Goal: Obtain resource: Download file/media

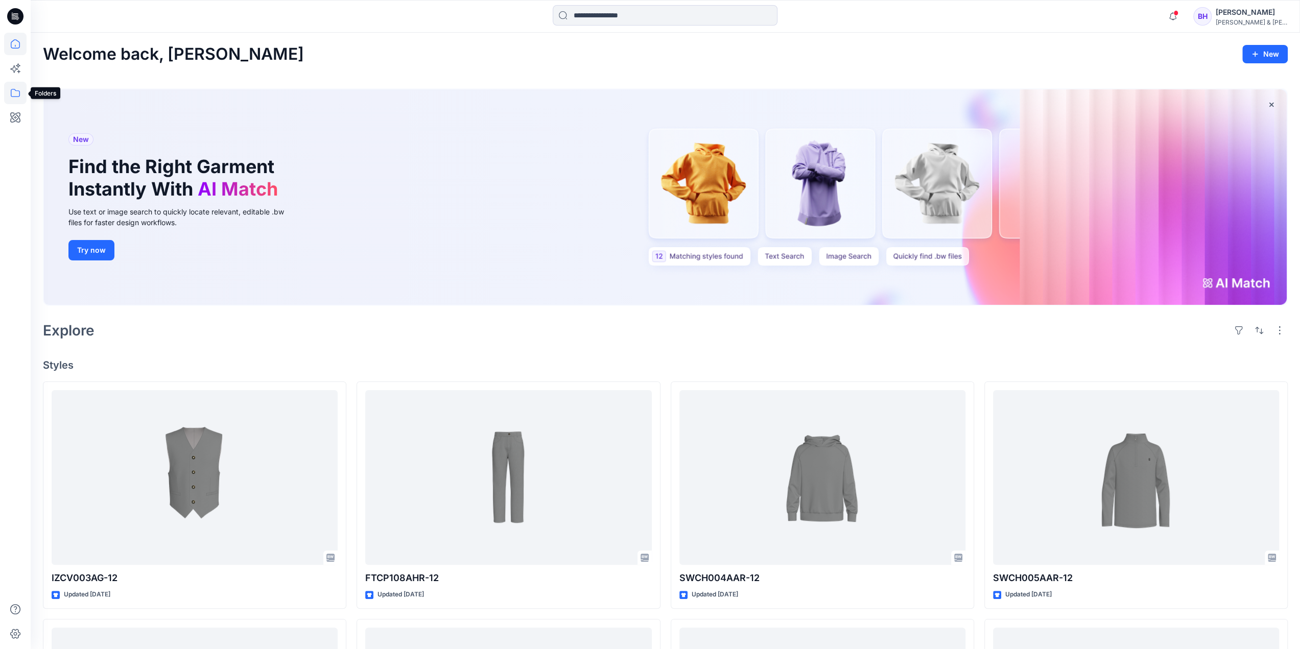
click at [17, 98] on icon at bounding box center [15, 93] width 22 height 22
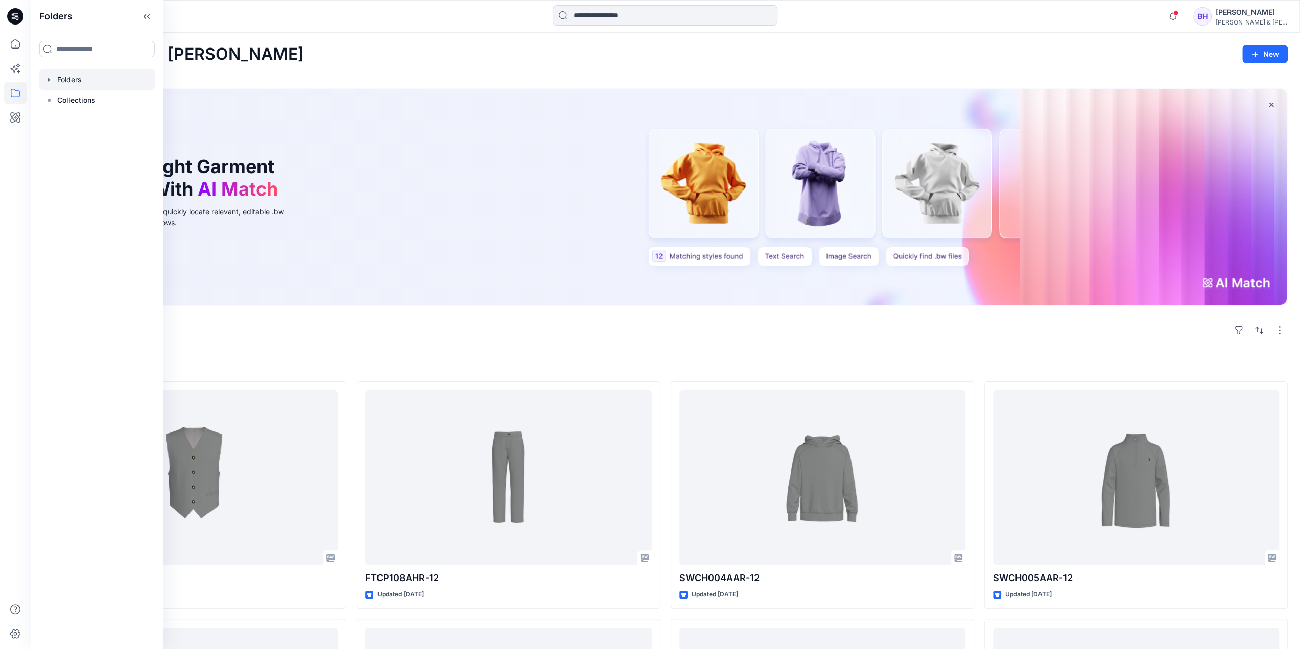
click at [68, 82] on div at bounding box center [97, 79] width 116 height 20
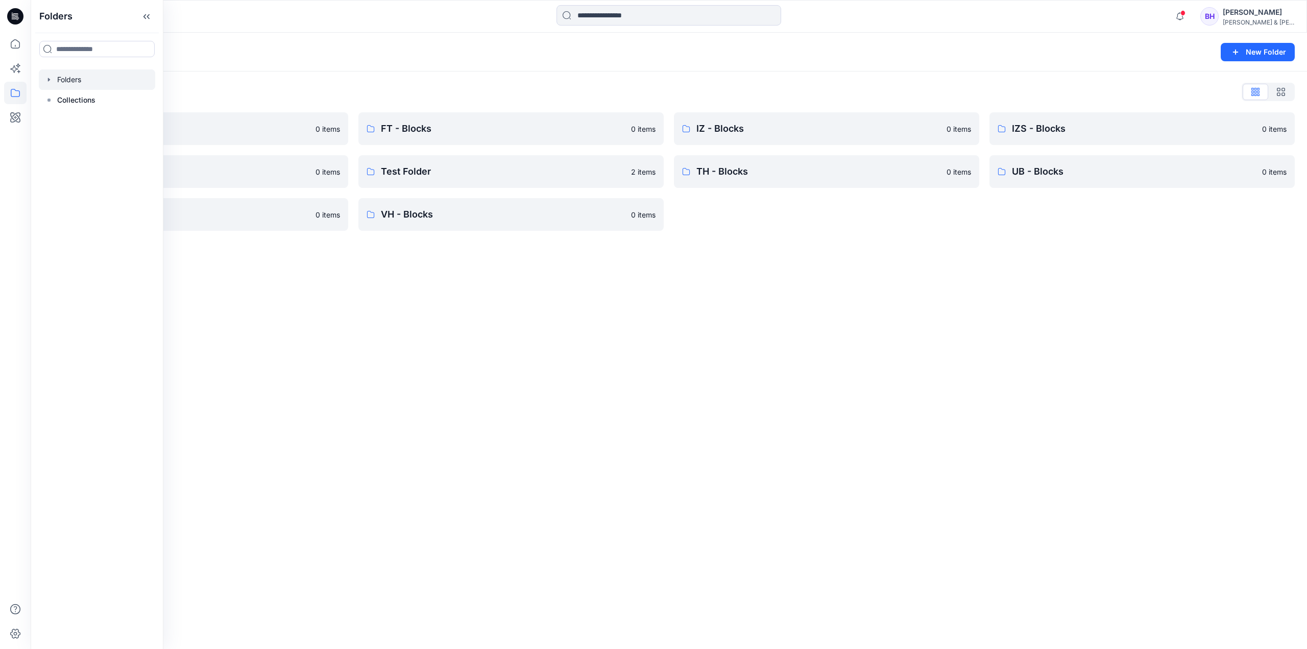
click at [381, 295] on div "Folders New Folder Folders List CK - Blocks 0 items NT - Blocks 0 items UG - Bl…" at bounding box center [669, 341] width 1277 height 616
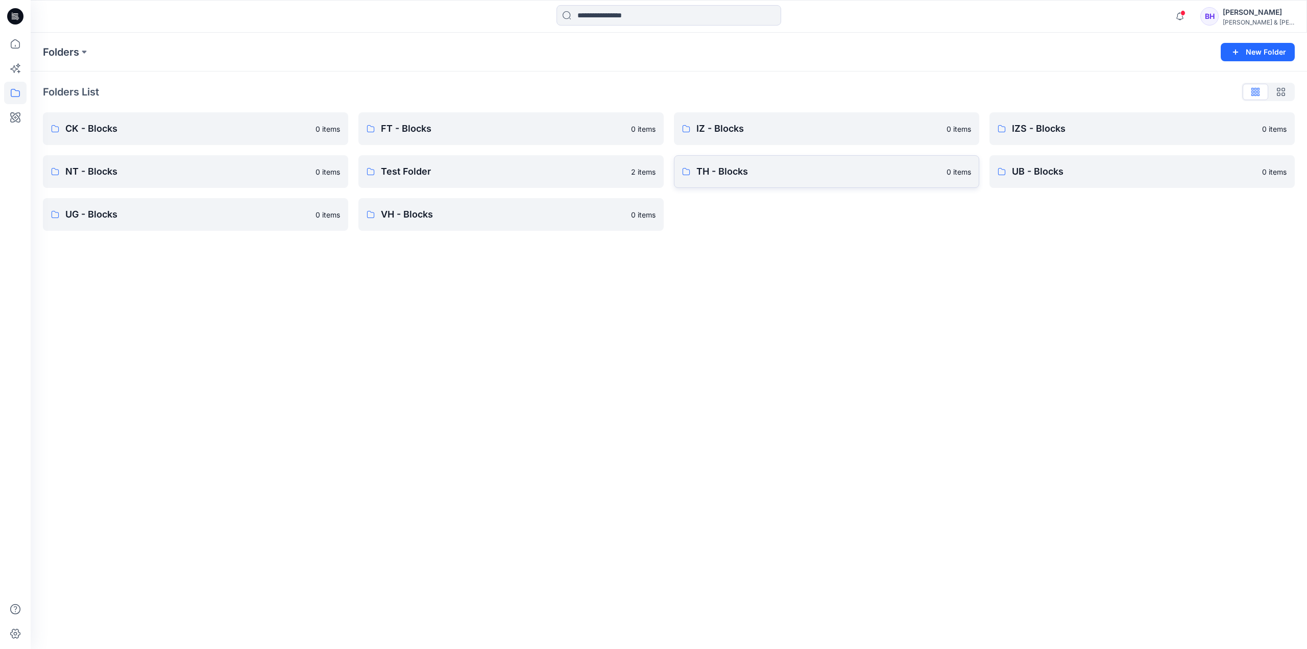
click at [765, 176] on p "TH - Blocks" at bounding box center [819, 171] width 244 height 14
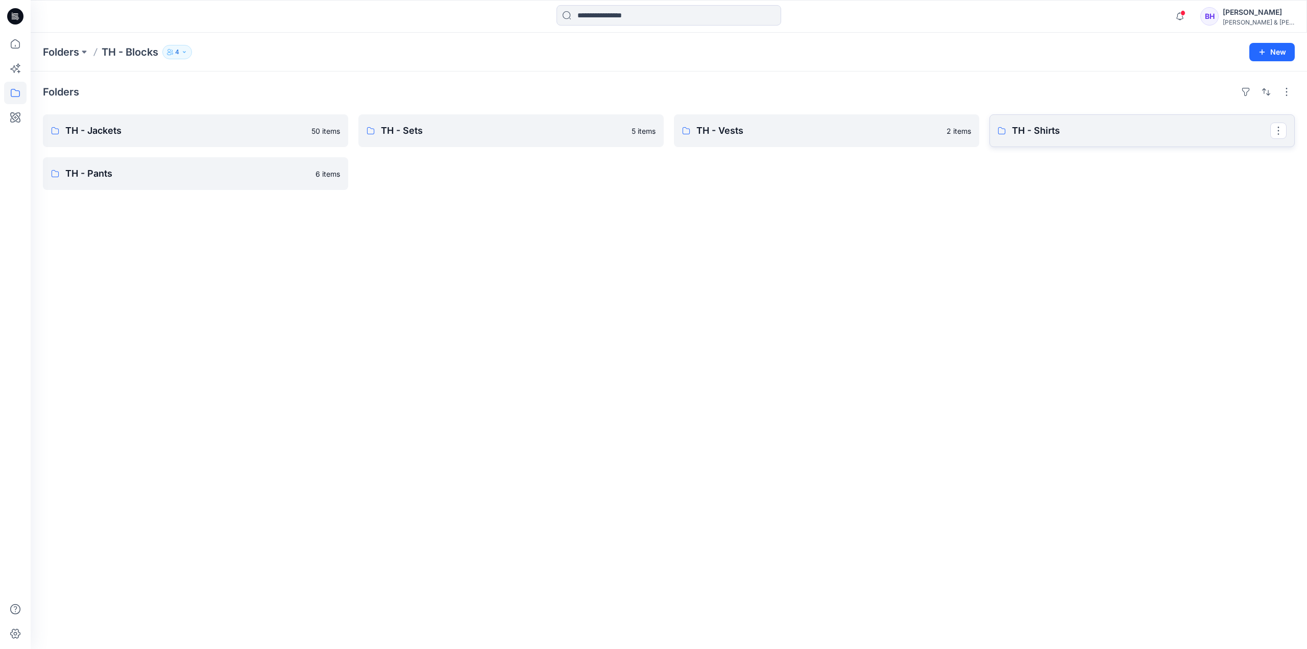
click at [1035, 124] on p "TH - Shirts" at bounding box center [1141, 131] width 258 height 14
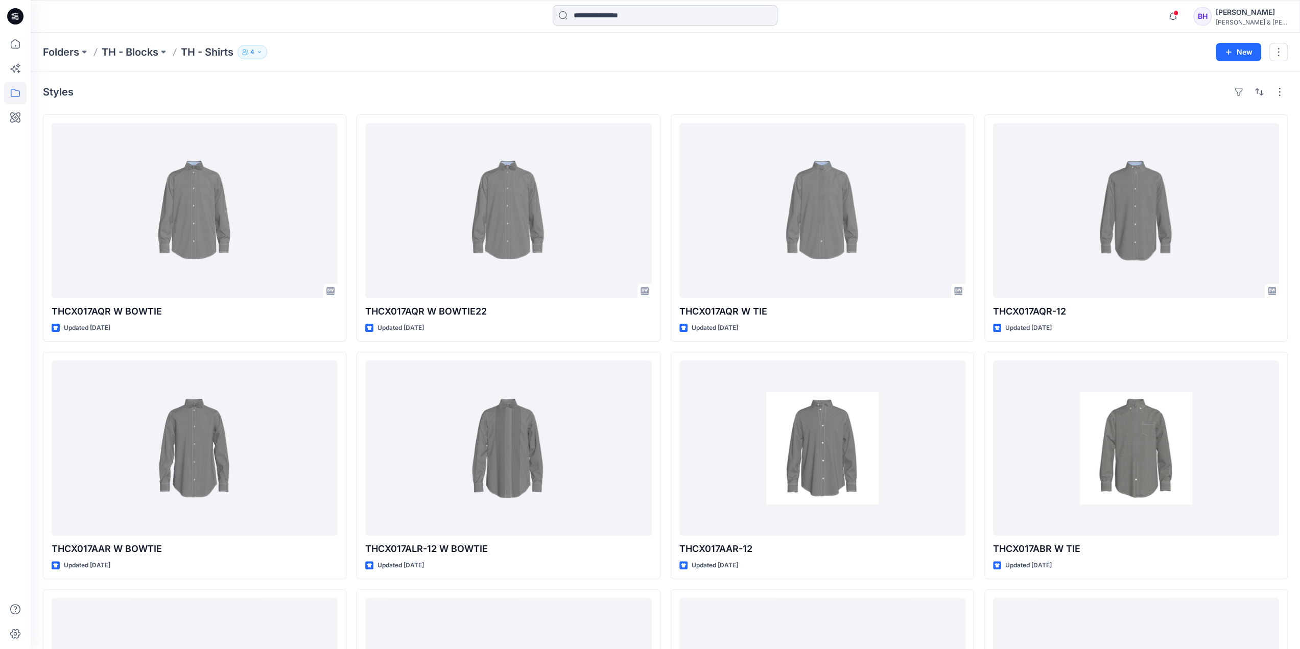
click at [606, 17] on input at bounding box center [665, 15] width 225 height 20
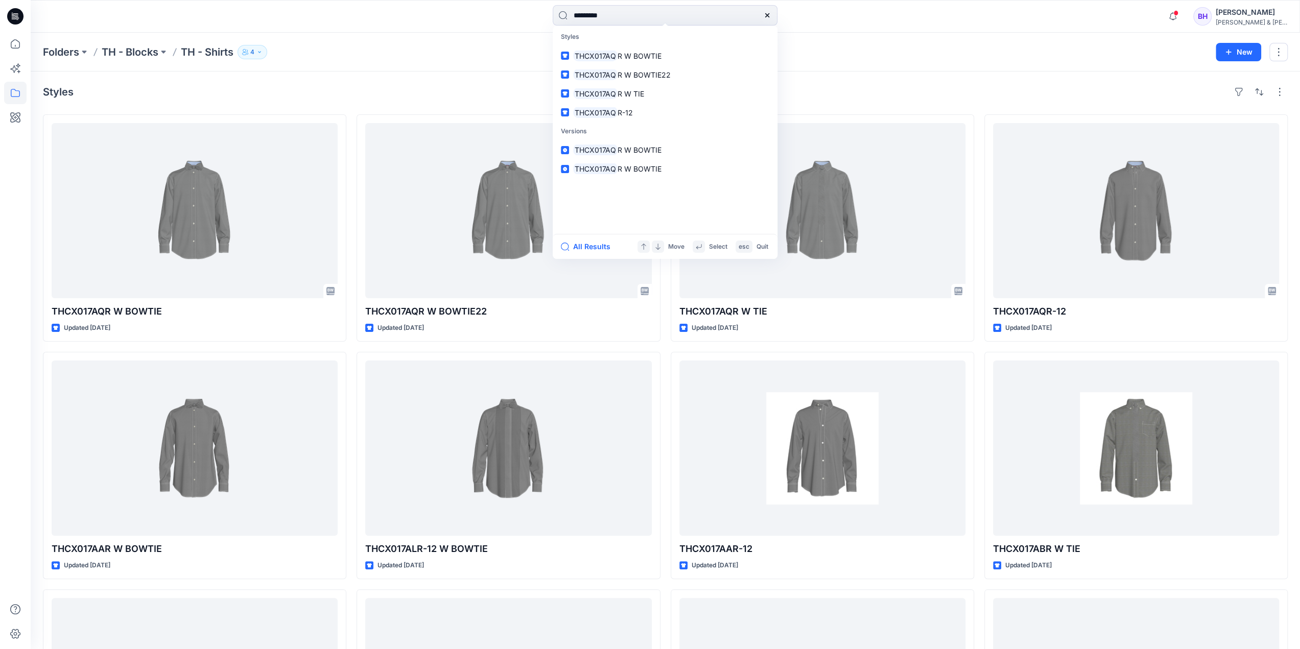
type input "*********"
click at [491, 68] on div "Folders TH - Blocks TH - Shirts 4 New" at bounding box center [665, 52] width 1269 height 39
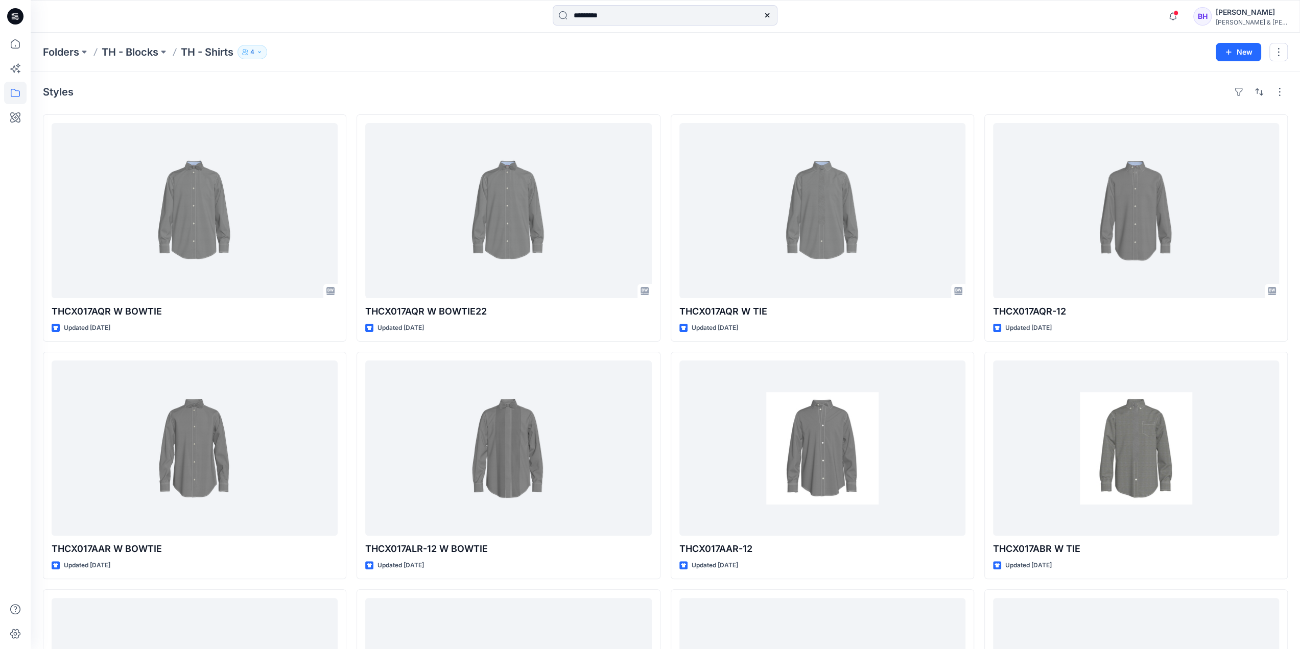
click at [331, 37] on div "Folders TH - Blocks TH - Shirts 4 New" at bounding box center [665, 52] width 1269 height 39
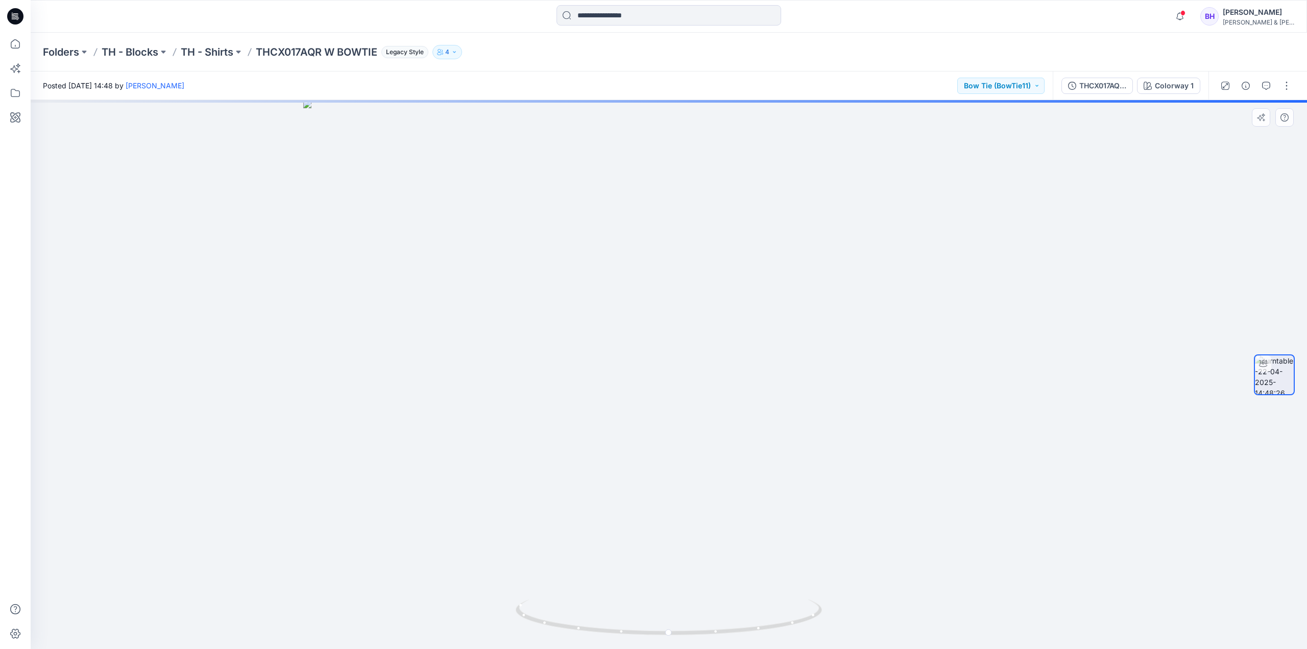
drag, startPoint x: 671, startPoint y: 131, endPoint x: 660, endPoint y: 408, distance: 277.5
click at [660, 408] on img at bounding box center [668, 374] width 731 height 549
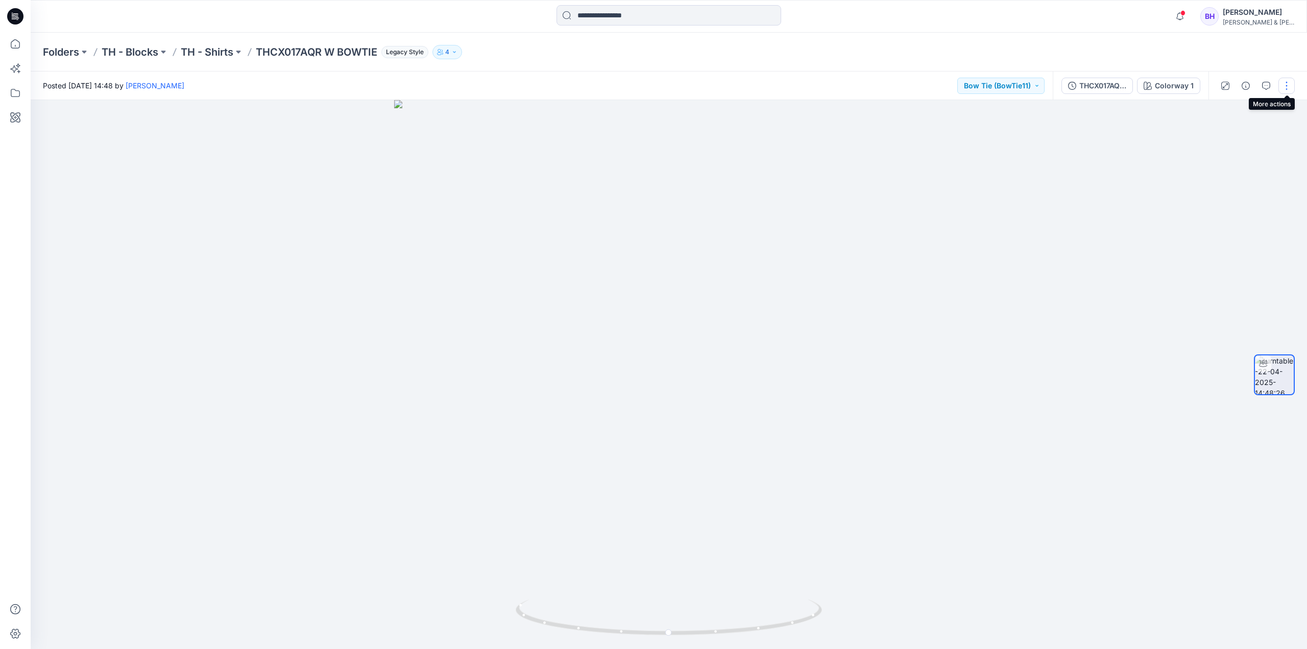
click at [1289, 85] on button "button" at bounding box center [1287, 86] width 16 height 16
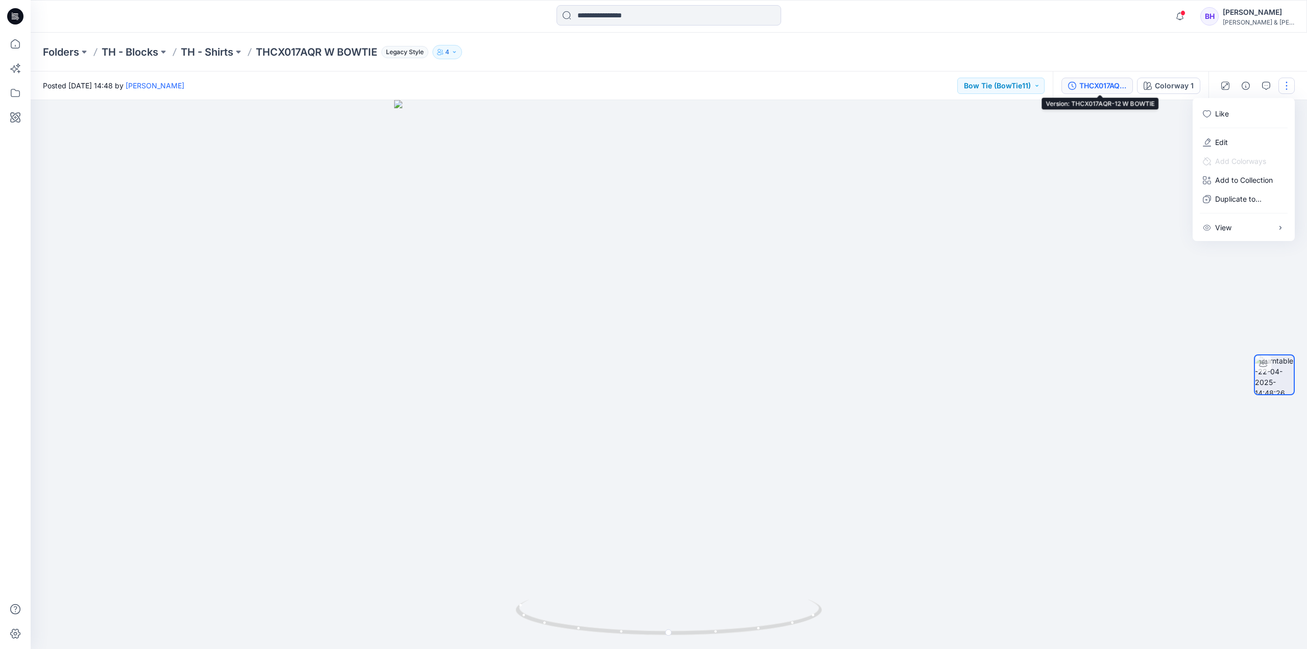
click at [1114, 88] on div "THCX017AQR-12 W BOWTIE" at bounding box center [1103, 85] width 47 height 11
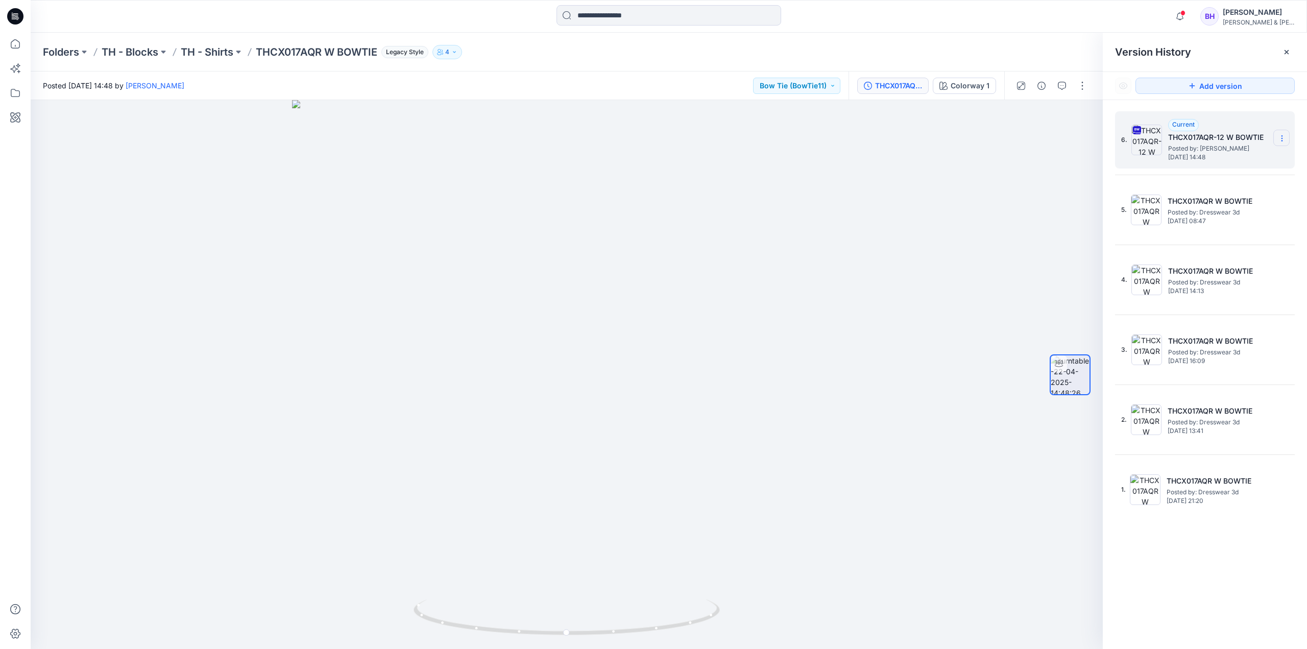
click at [1281, 137] on icon at bounding box center [1282, 138] width 8 height 8
click at [1218, 162] on span "Download Source BW File" at bounding box center [1231, 158] width 86 height 12
click at [895, 22] on div at bounding box center [669, 16] width 638 height 22
click at [1046, 17] on div "Notifications [PERSON_NAME] shared IZCV003AG-12 in IZ - Vests (Unknown) [DATE] …" at bounding box center [669, 16] width 1276 height 22
click at [320, 276] on div at bounding box center [567, 374] width 1072 height 549
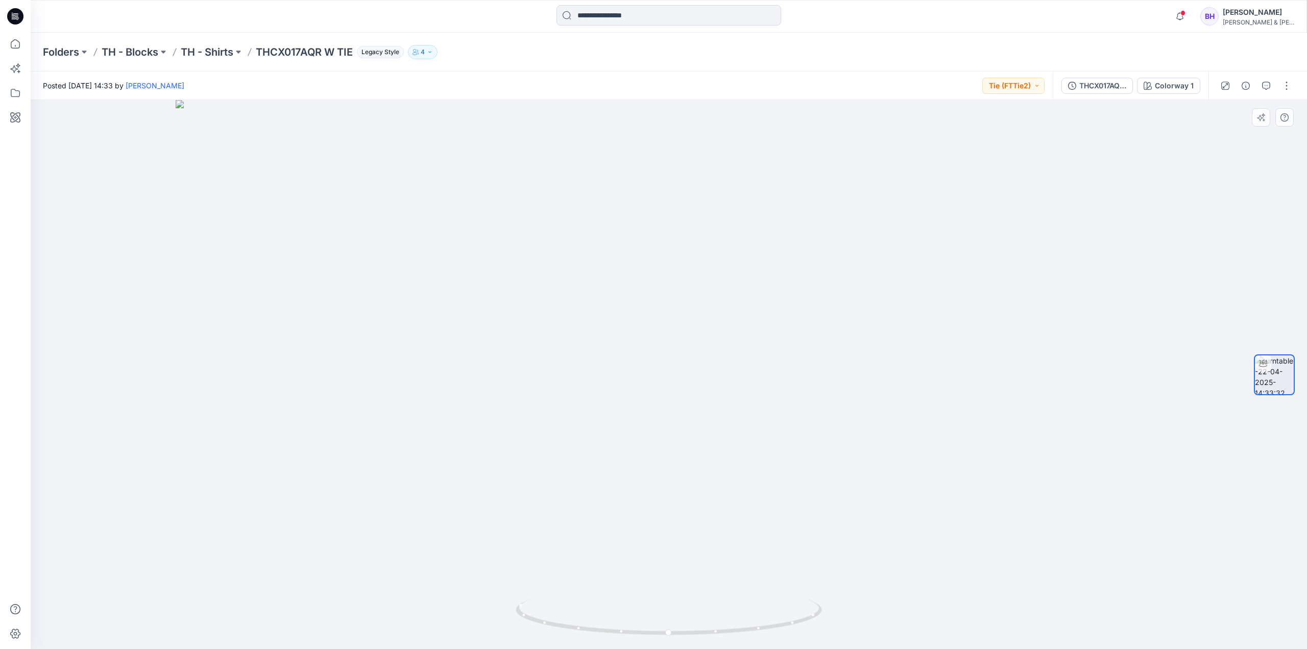
drag, startPoint x: 666, startPoint y: 237, endPoint x: 678, endPoint y: 383, distance: 146.6
click at [663, 459] on img at bounding box center [669, 374] width 987 height 549
click at [1287, 90] on button "button" at bounding box center [1287, 86] width 16 height 16
click at [1089, 62] on div "Folders TH - Blocks TH - Shirts THCX017AQR W TIE Legacy Style 4" at bounding box center [669, 52] width 1277 height 39
click at [1110, 91] on div "THCX017AQR-12 W TIE" at bounding box center [1103, 85] width 47 height 11
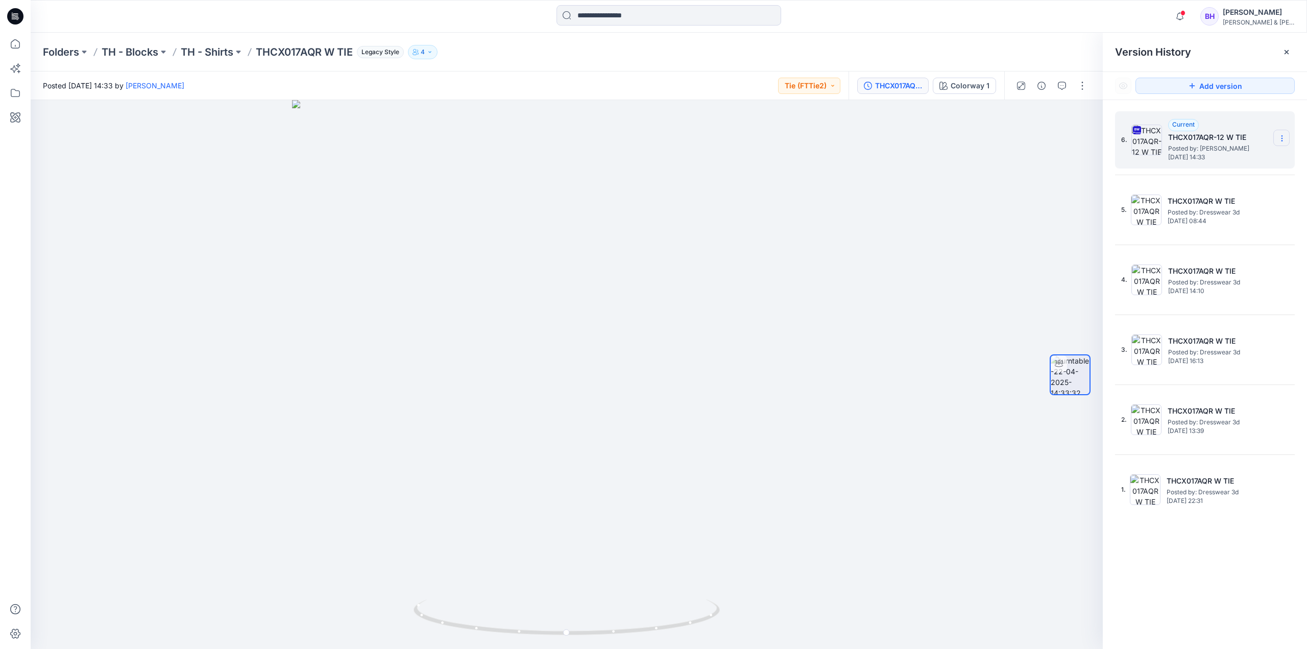
click at [1283, 135] on icon at bounding box center [1282, 138] width 8 height 8
click at [1254, 160] on span "Download Source BW File" at bounding box center [1231, 158] width 86 height 12
